Goal: Task Accomplishment & Management: Manage account settings

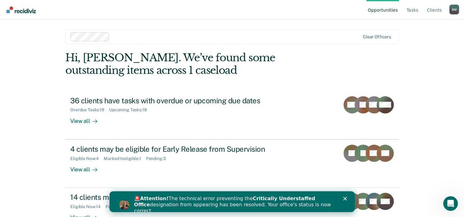
click at [344, 198] on polygon "Close" at bounding box center [345, 199] width 4 height 4
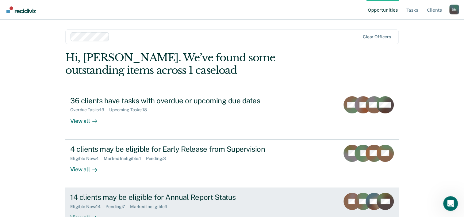
click at [178, 198] on div "14 clients may be eligible for Annual Report Status" at bounding box center [177, 197] width 215 height 9
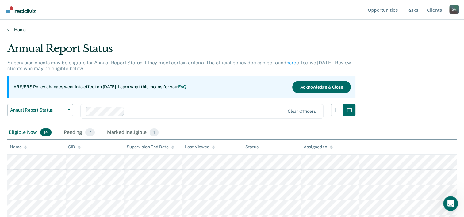
click at [21, 29] on link "Home" at bounding box center [231, 30] width 449 height 6
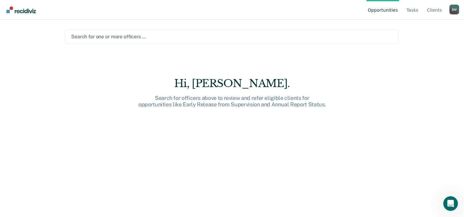
click at [119, 38] on div at bounding box center [232, 36] width 322 height 7
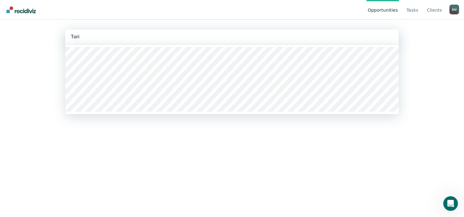
type input "Tori S"
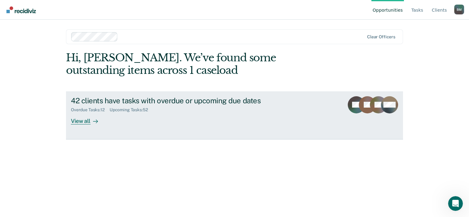
click at [89, 117] on div "View all" at bounding box center [88, 119] width 34 height 12
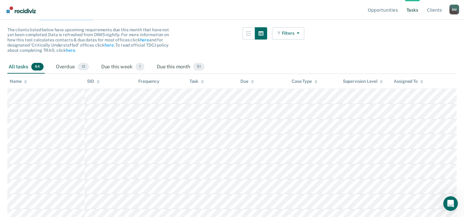
scroll to position [92, 0]
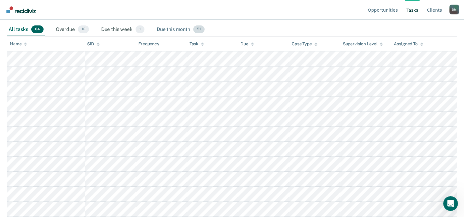
click at [180, 29] on div "Due this month 51" at bounding box center [180, 29] width 50 height 13
click at [68, 30] on div "Overdue 12" at bounding box center [73, 29] width 36 height 13
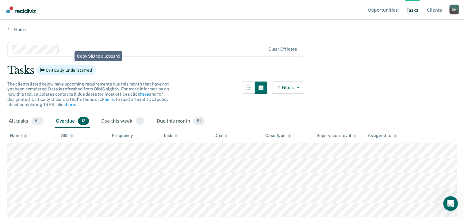
scroll to position [0, 0]
click at [22, 122] on div "All tasks 64" at bounding box center [25, 121] width 37 height 13
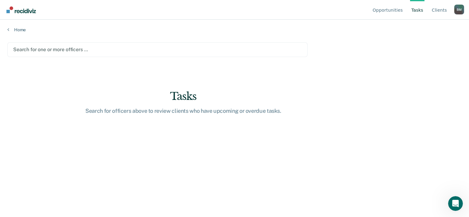
click at [77, 48] on div at bounding box center [157, 49] width 288 height 7
click at [85, 50] on div at bounding box center [157, 49] width 288 height 7
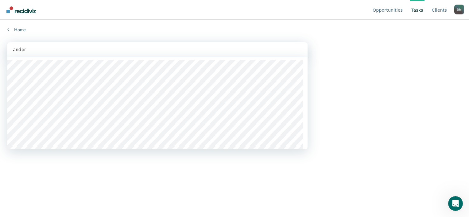
type input "anders"
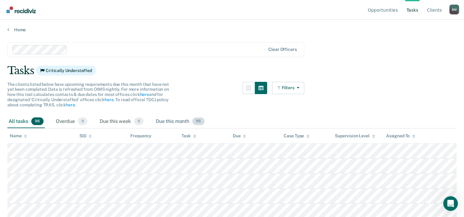
click at [183, 120] on div "Due this month 95" at bounding box center [180, 121] width 51 height 13
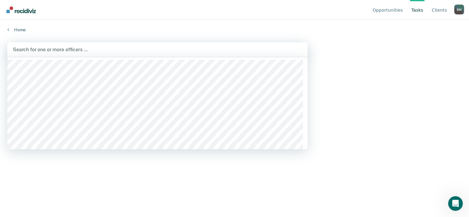
click at [50, 48] on div at bounding box center [157, 49] width 289 height 7
type input "[PERSON_NAME]"
click at [51, 49] on div at bounding box center [157, 49] width 289 height 7
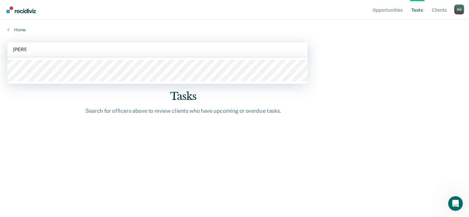
type input "[PERSON_NAME]"
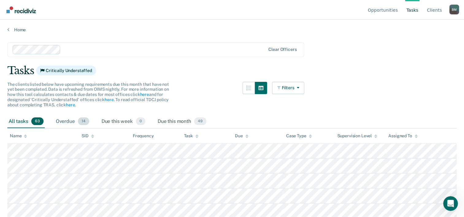
click at [75, 122] on div "Overdue 14" at bounding box center [73, 121] width 36 height 13
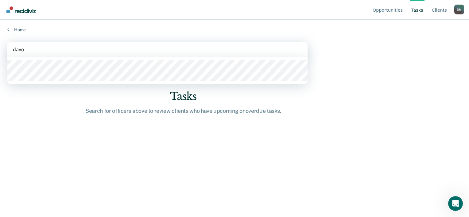
type input "davon"
click at [47, 76] on main "2 results available for search term davon. Use Up and Down to choose options, p…" at bounding box center [234, 124] width 469 height 183
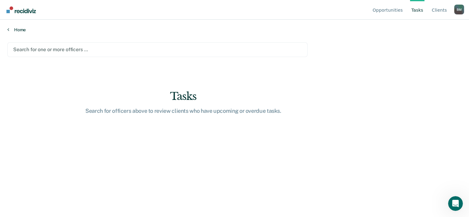
click at [16, 28] on link "Home" at bounding box center [234, 30] width 454 height 6
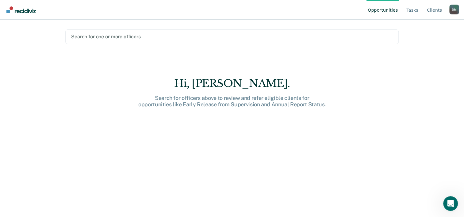
click at [225, 96] on div "Search for officers above to review and refer eligible clients for opportunitie…" at bounding box center [232, 101] width 196 height 13
click at [415, 11] on link "Tasks" at bounding box center [412, 10] width 14 height 20
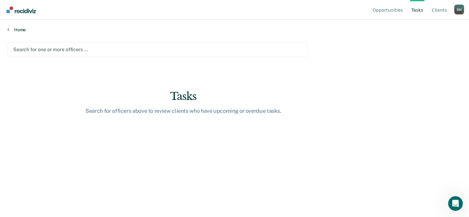
click at [14, 28] on link "Home" at bounding box center [234, 30] width 454 height 6
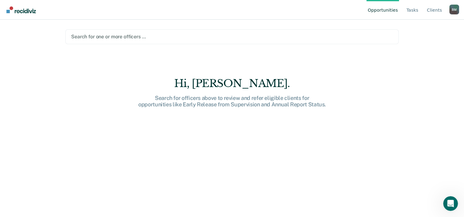
click at [96, 35] on div at bounding box center [232, 36] width 322 height 7
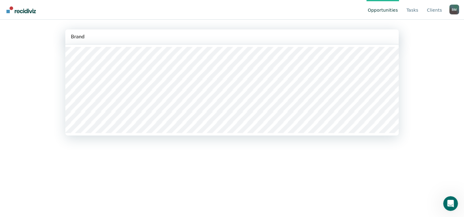
type input "[PERSON_NAME]"
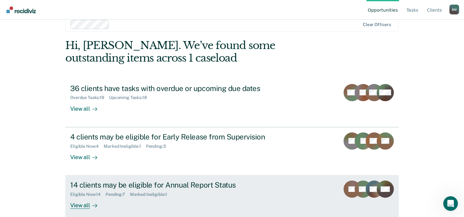
scroll to position [19, 0]
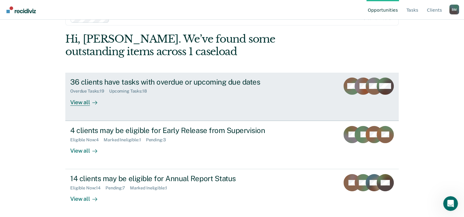
click at [82, 99] on div "View all" at bounding box center [87, 100] width 34 height 12
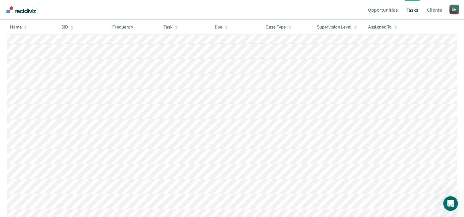
scroll to position [176, 0]
click at [458, 8] on div "B M" at bounding box center [454, 10] width 10 height 10
click at [458, 8] on div "[PERSON_NAME] [PERSON_NAME] Profile How it works Log Out" at bounding box center [454, 11] width 10 height 12
drag, startPoint x: 458, startPoint y: 8, endPoint x: 348, endPoint y: 13, distance: 109.9
click at [348, 13] on nav "Opportunities Tasks Client s [PERSON_NAME] [PERSON_NAME] Profile How it works L…" at bounding box center [232, 9] width 454 height 19
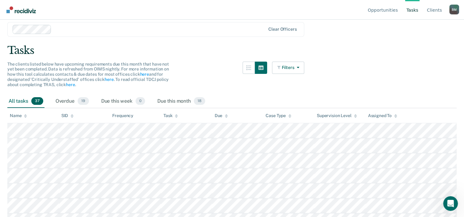
scroll to position [0, 0]
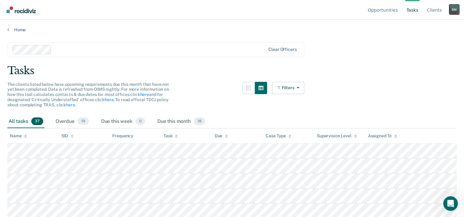
click at [455, 8] on div "B M" at bounding box center [454, 10] width 10 height 10
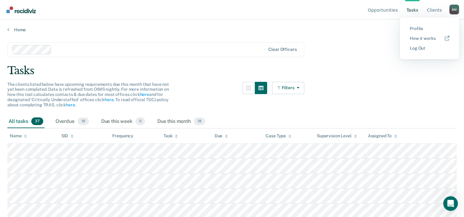
click at [423, 52] on button "Log Out" at bounding box center [429, 48] width 59 height 10
